Goal: Task Accomplishment & Management: Use online tool/utility

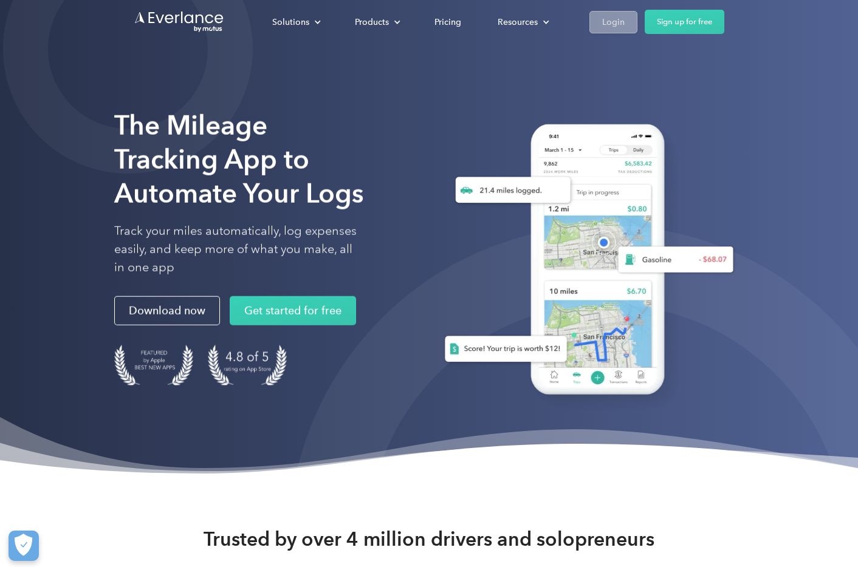
click at [604, 26] on div "Login" at bounding box center [613, 22] width 22 height 15
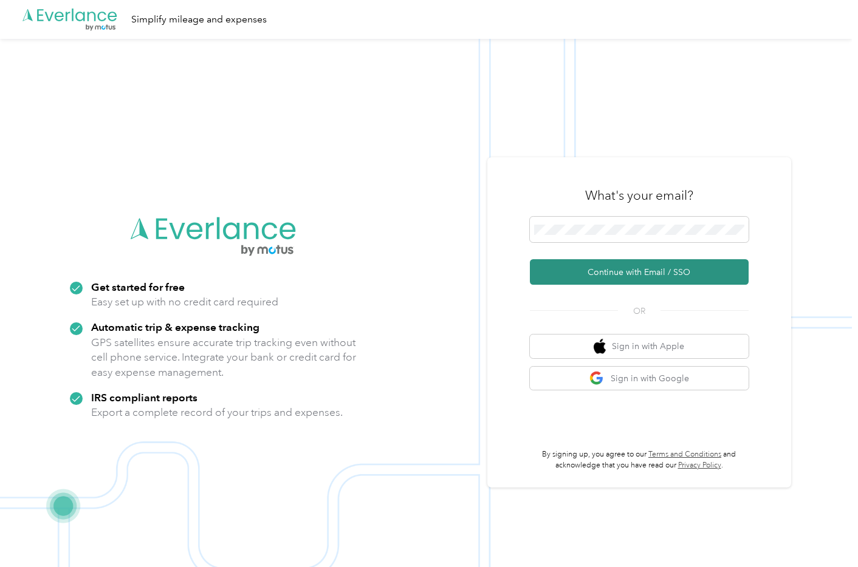
click at [609, 279] on button "Continue with Email / SSO" at bounding box center [639, 272] width 219 height 26
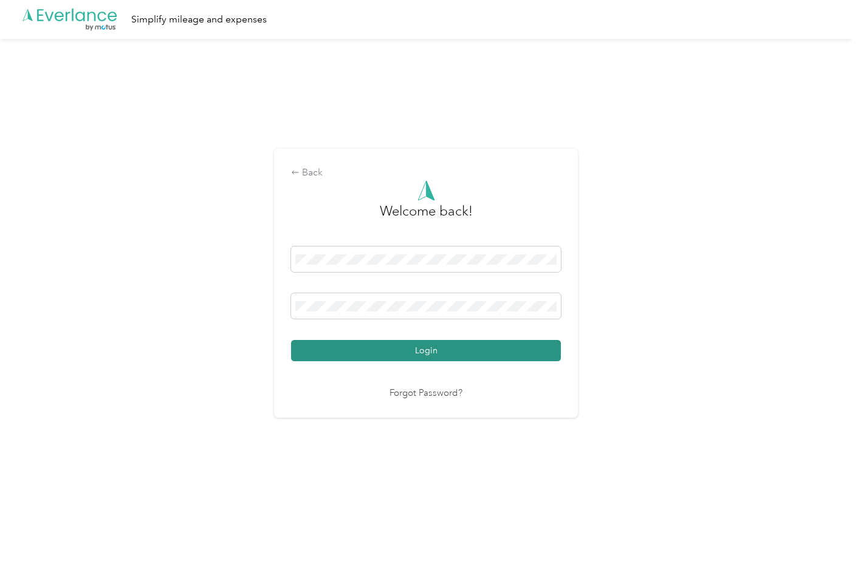
click at [394, 355] on button "Login" at bounding box center [426, 350] width 270 height 21
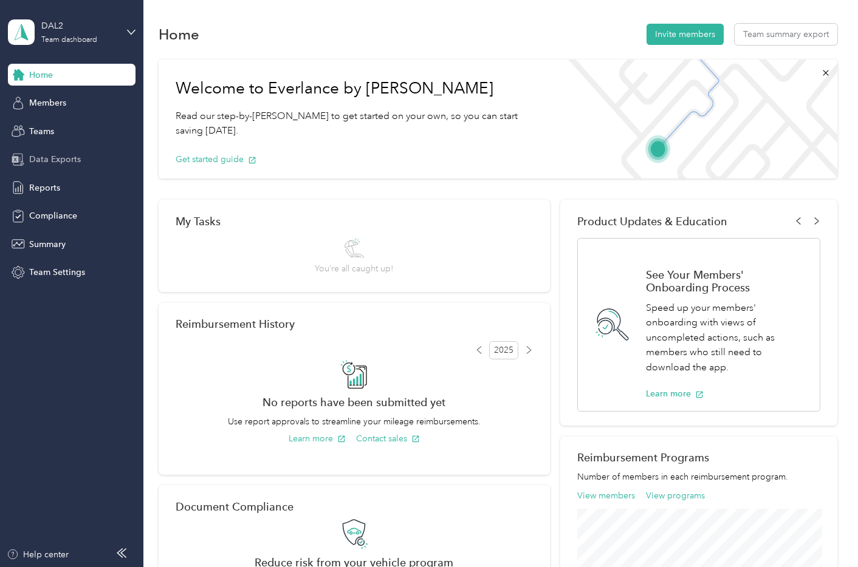
click at [56, 161] on span "Data Exports" at bounding box center [55, 159] width 52 height 13
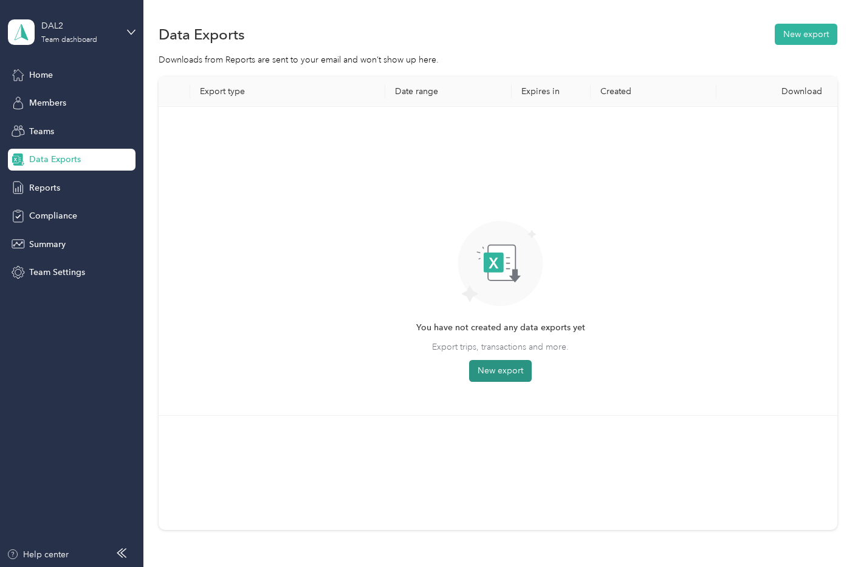
click at [487, 367] on button "New export" at bounding box center [500, 371] width 63 height 22
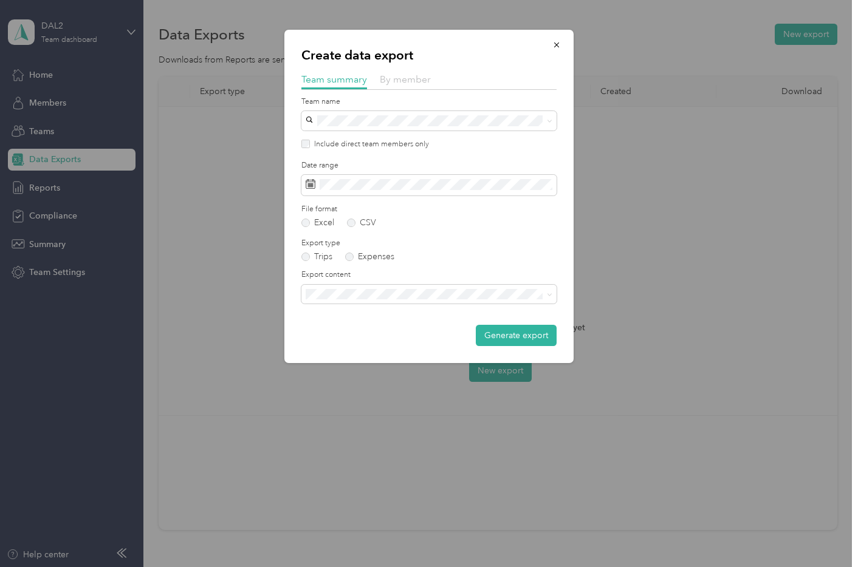
click at [406, 79] on span "By member" at bounding box center [405, 80] width 51 height 12
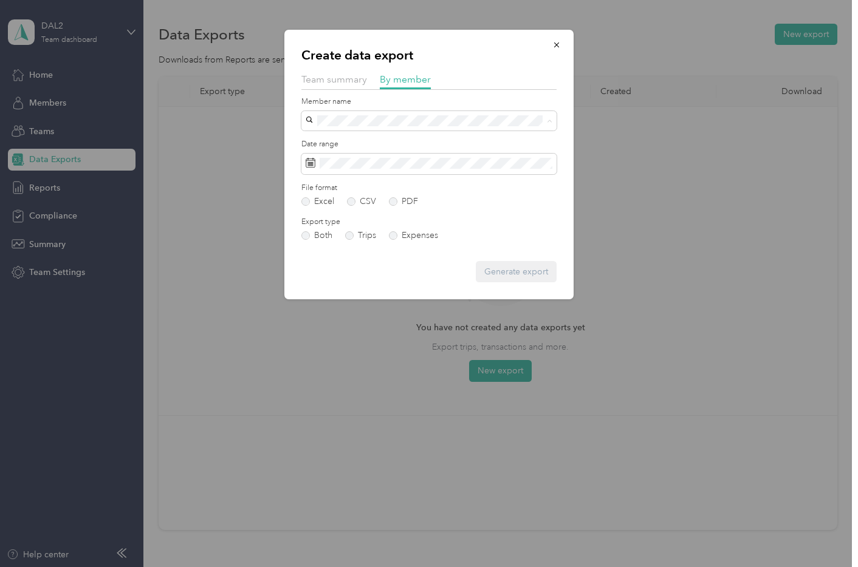
click at [340, 225] on span "[PERSON_NAME]" at bounding box center [343, 227] width 67 height 10
click at [392, 200] on label "PDF" at bounding box center [403, 201] width 29 height 9
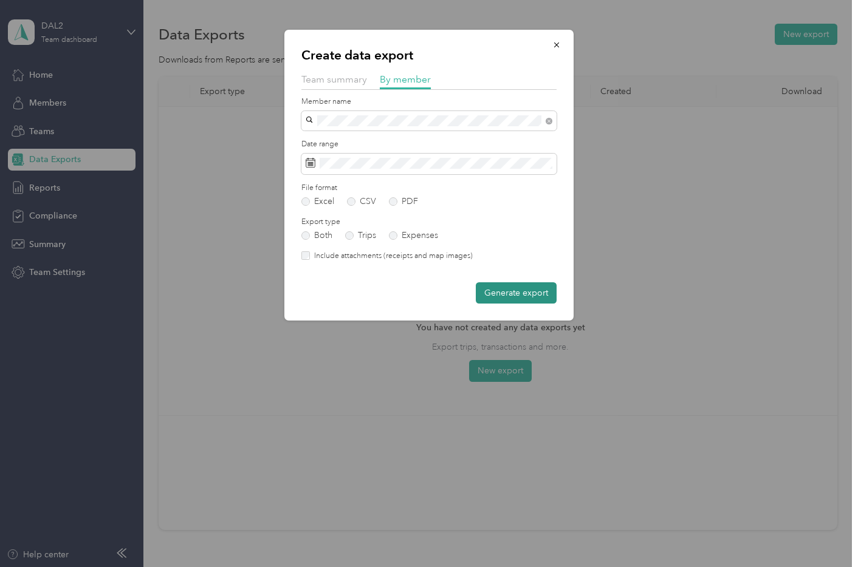
click at [508, 296] on button "Generate export" at bounding box center [516, 292] width 81 height 21
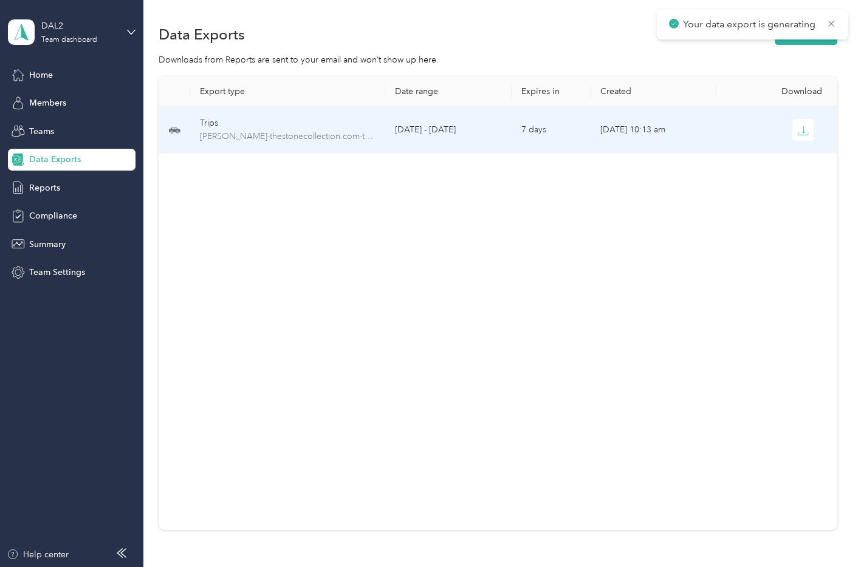
click at [234, 125] on div "Trips" at bounding box center [288, 123] width 176 height 13
